Goal: Task Accomplishment & Management: Manage account settings

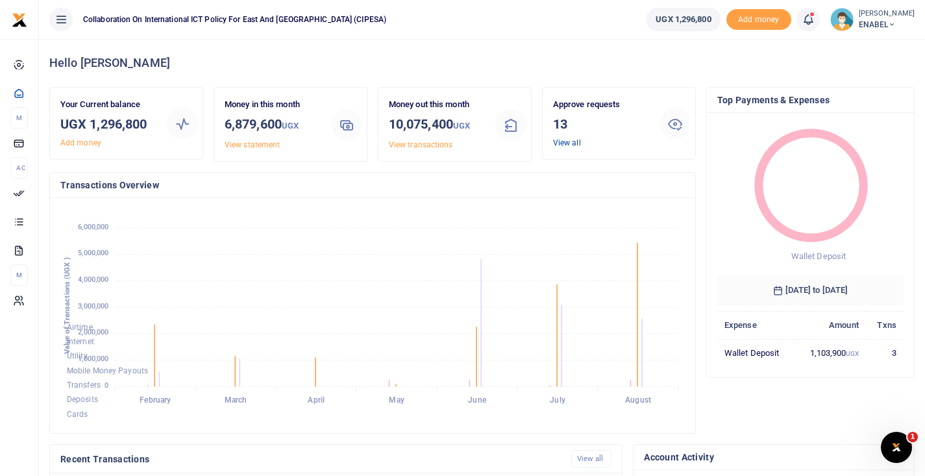
click at [564, 142] on link "View all" at bounding box center [567, 142] width 28 height 9
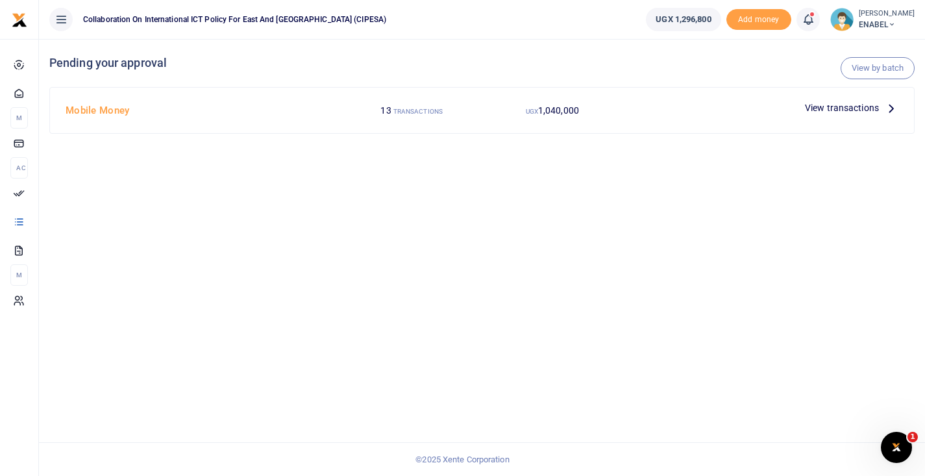
click at [819, 109] on span "View transactions" at bounding box center [842, 108] width 74 height 14
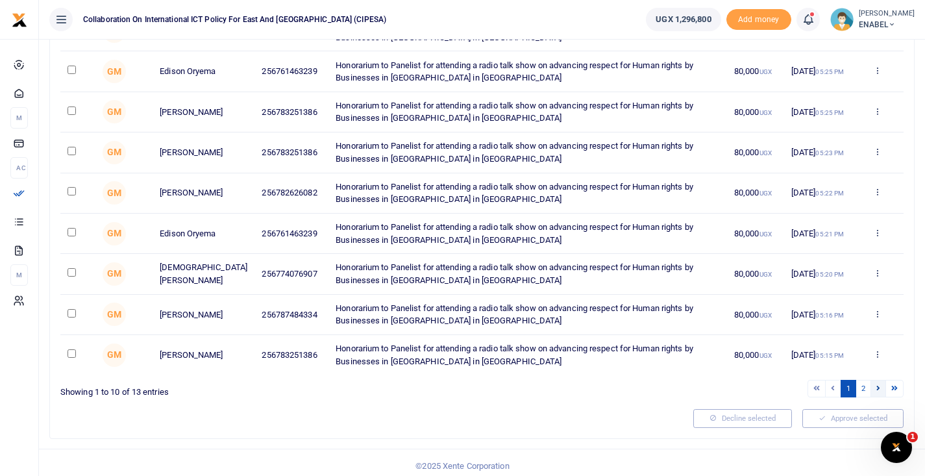
scroll to position [234, 0]
click at [864, 384] on link "2" at bounding box center [864, 389] width 16 height 18
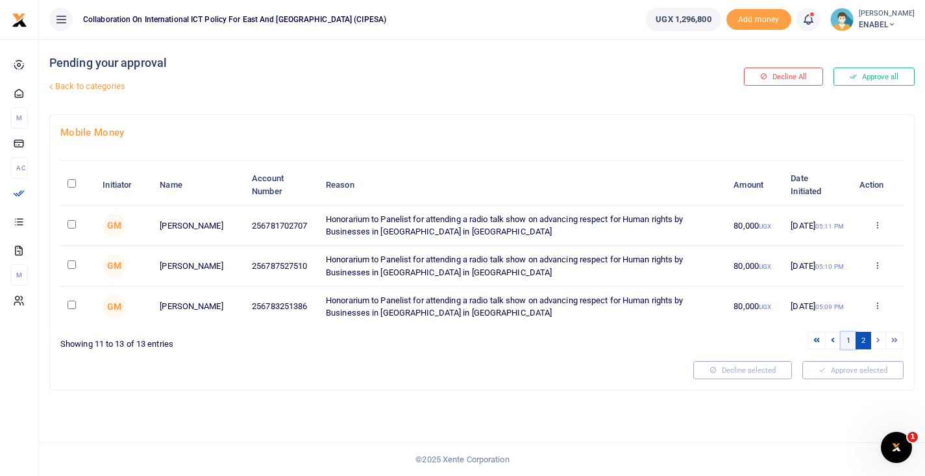
click at [847, 336] on link "1" at bounding box center [849, 341] width 16 height 18
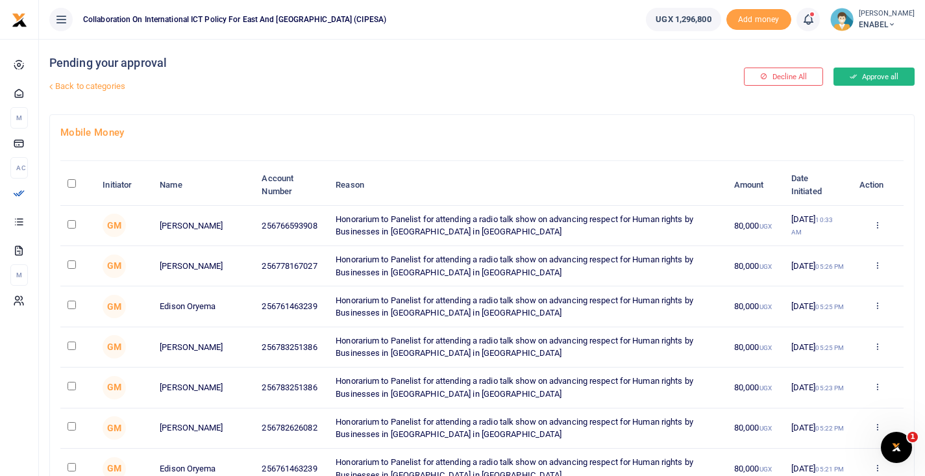
click at [867, 77] on button "Approve all" at bounding box center [874, 77] width 81 height 18
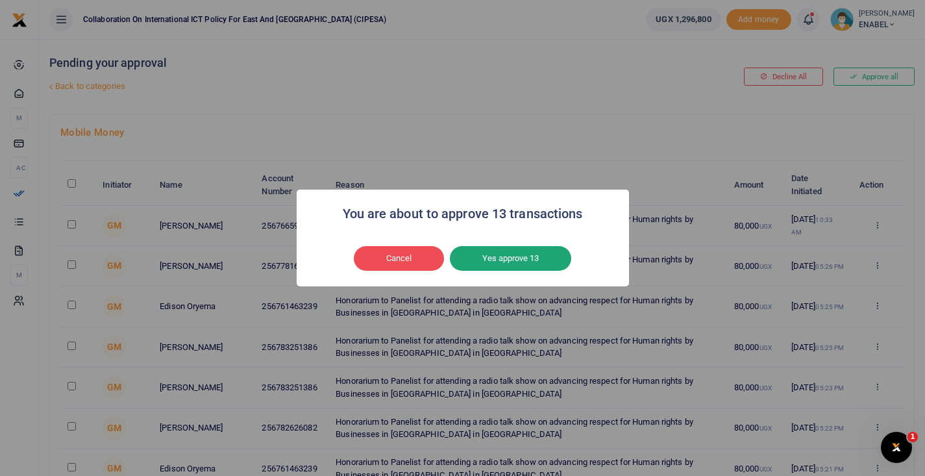
click at [538, 259] on button "Yes approve 13" at bounding box center [510, 258] width 121 height 25
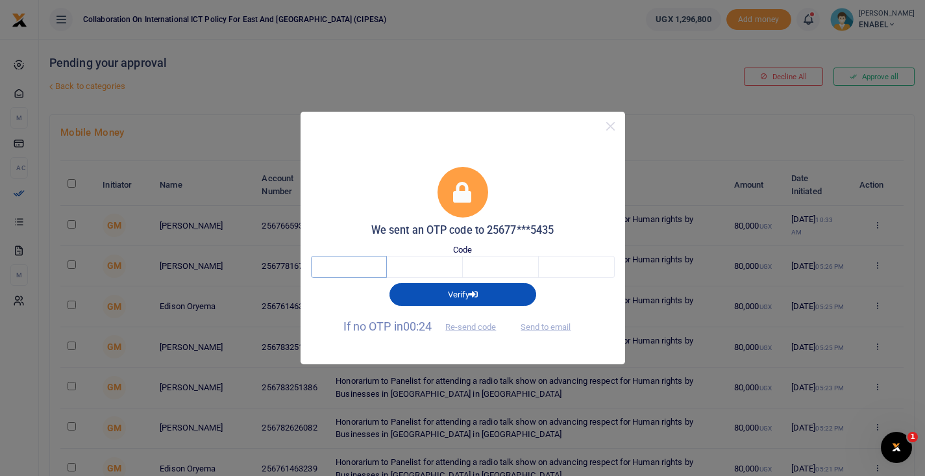
click at [362, 267] on input "text" at bounding box center [349, 267] width 76 height 22
type input "8"
type input "4"
type input "0"
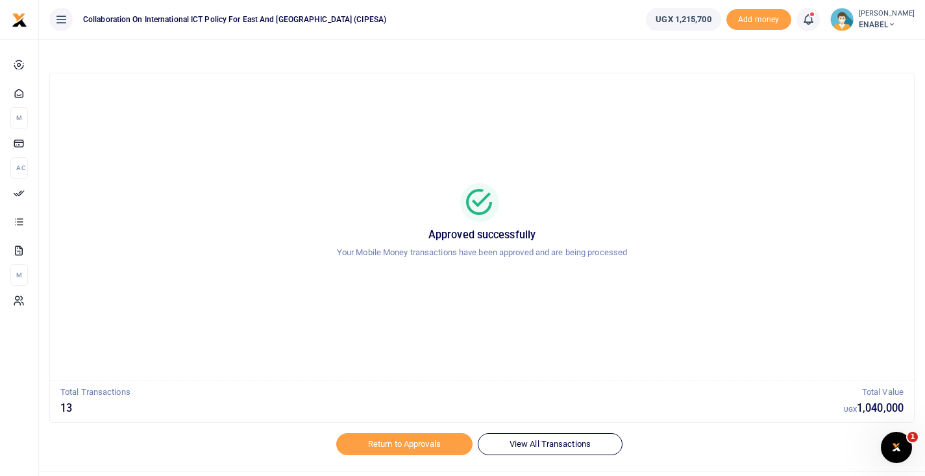
click at [886, 23] on span "ENABEL" at bounding box center [887, 25] width 56 height 12
click at [851, 49] on link "Switch accounts" at bounding box center [864, 47] width 103 height 18
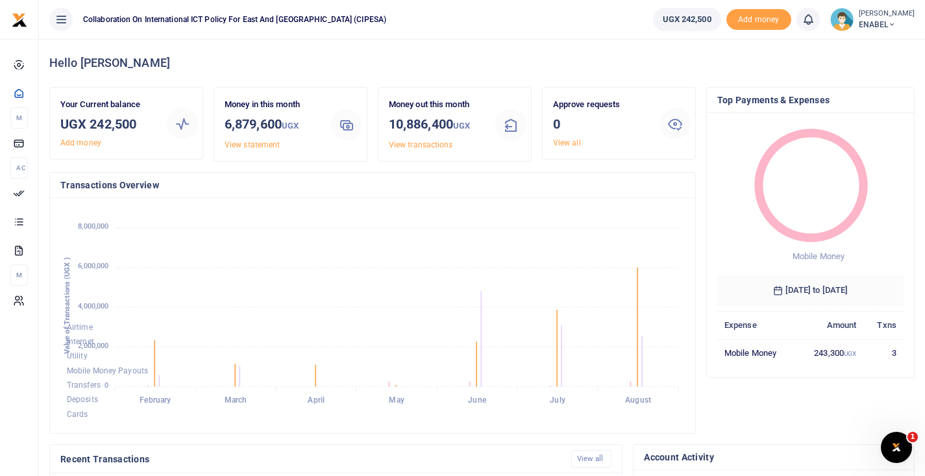
click at [884, 26] on span "ENABEL" at bounding box center [887, 25] width 56 height 12
click at [856, 49] on link "Switch accounts" at bounding box center [864, 47] width 103 height 18
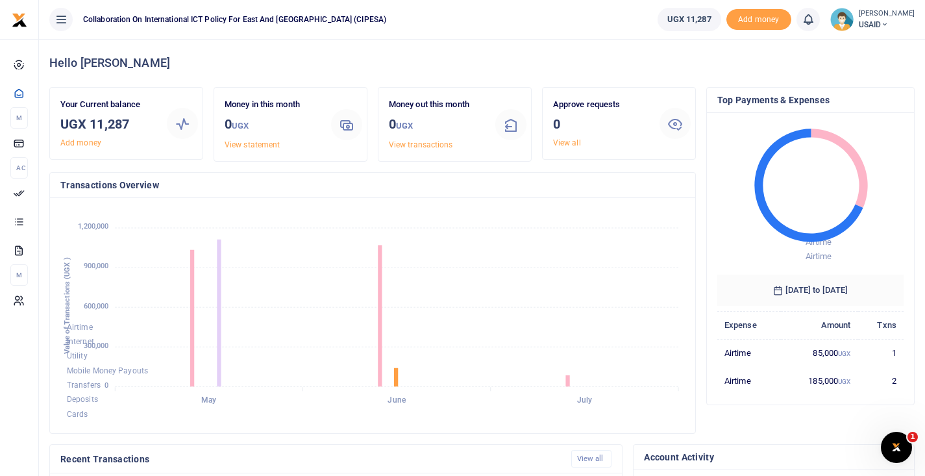
click at [867, 26] on span "USAID" at bounding box center [887, 25] width 56 height 12
click at [851, 49] on link "Switch accounts" at bounding box center [864, 47] width 103 height 18
